Goal: Navigation & Orientation: Find specific page/section

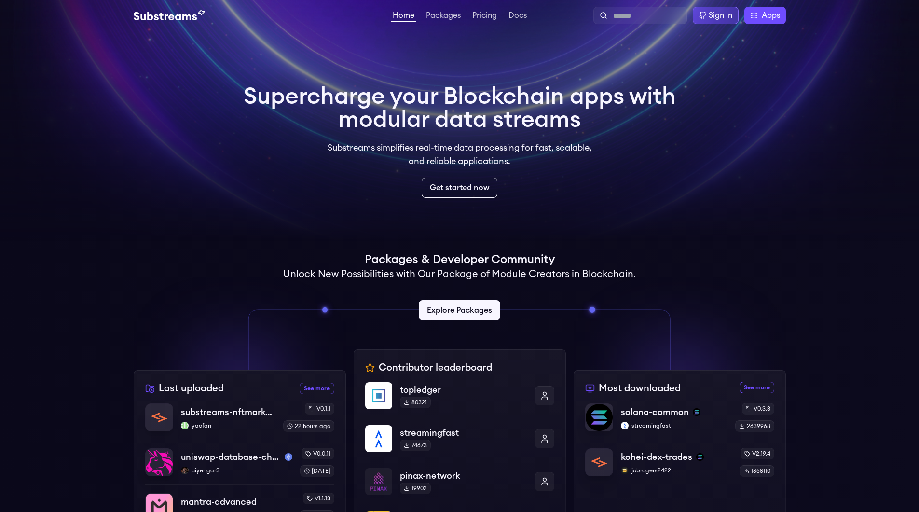
click at [712, 18] on div "Sign in" at bounding box center [721, 16] width 24 height 12
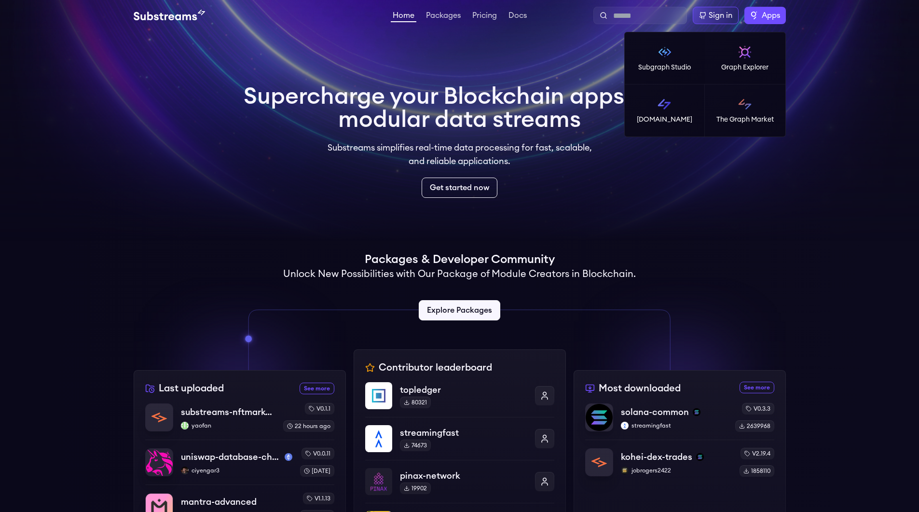
click at [758, 14] on label "Apps" at bounding box center [766, 15] width 42 height 17
click at [654, 112] on link "[DOMAIN_NAME]" at bounding box center [665, 110] width 81 height 52
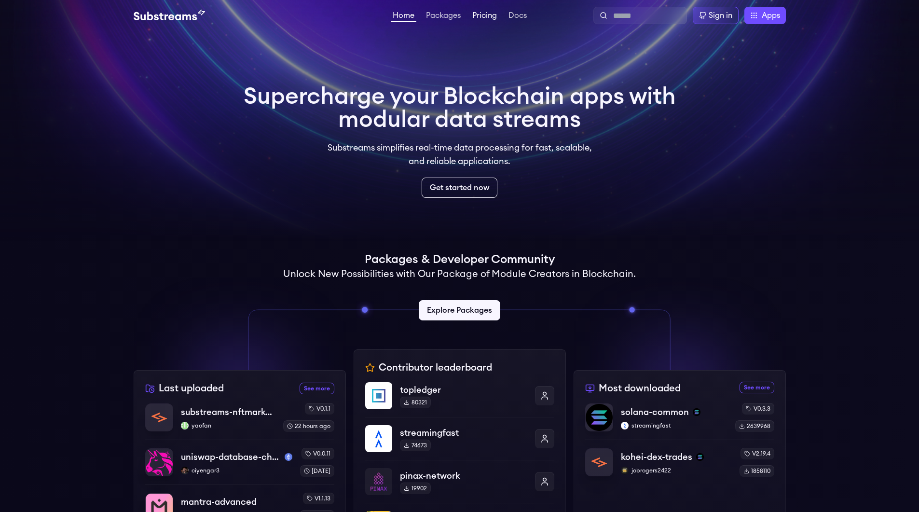
click at [483, 12] on link "Pricing" at bounding box center [485, 17] width 28 height 10
